Goal: Task Accomplishment & Management: Use online tool/utility

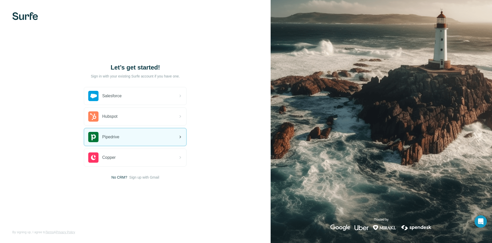
click at [131, 134] on div "Pipedrive" at bounding box center [135, 136] width 102 height 17
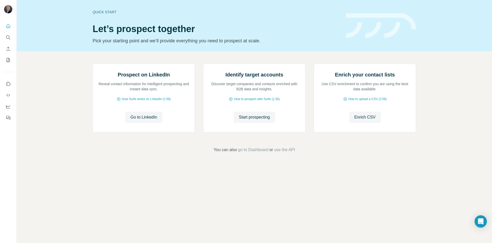
click at [43, 53] on div "Prospect on LinkedIn Reveal contact information for intelligent prospecting and…" at bounding box center [254, 108] width 475 height 114
click at [10, 36] on icon "Search" at bounding box center [8, 37] width 5 height 5
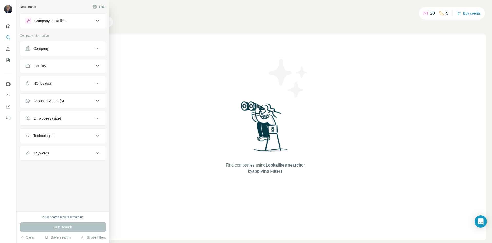
click at [55, 19] on div "Company lookalikes" at bounding box center [50, 20] width 32 height 5
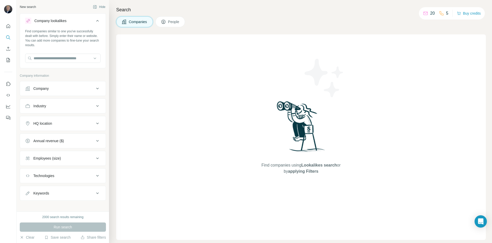
click at [56, 86] on button "Company" at bounding box center [63, 88] width 86 height 12
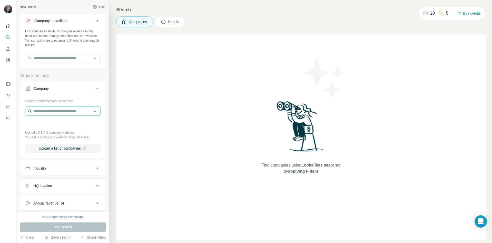
click at [54, 112] on input "text" at bounding box center [62, 110] width 75 height 9
type input "**********"
click at [57, 126] on p "object-1.com" at bounding box center [65, 127] width 51 height 5
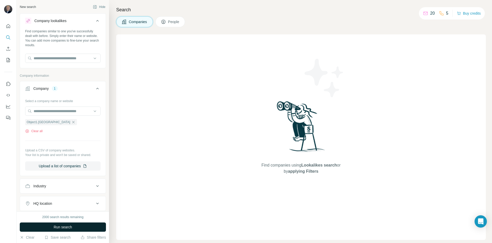
click at [64, 227] on span "Run search" at bounding box center [63, 226] width 18 height 5
